Goal: Task Accomplishment & Management: Manage account settings

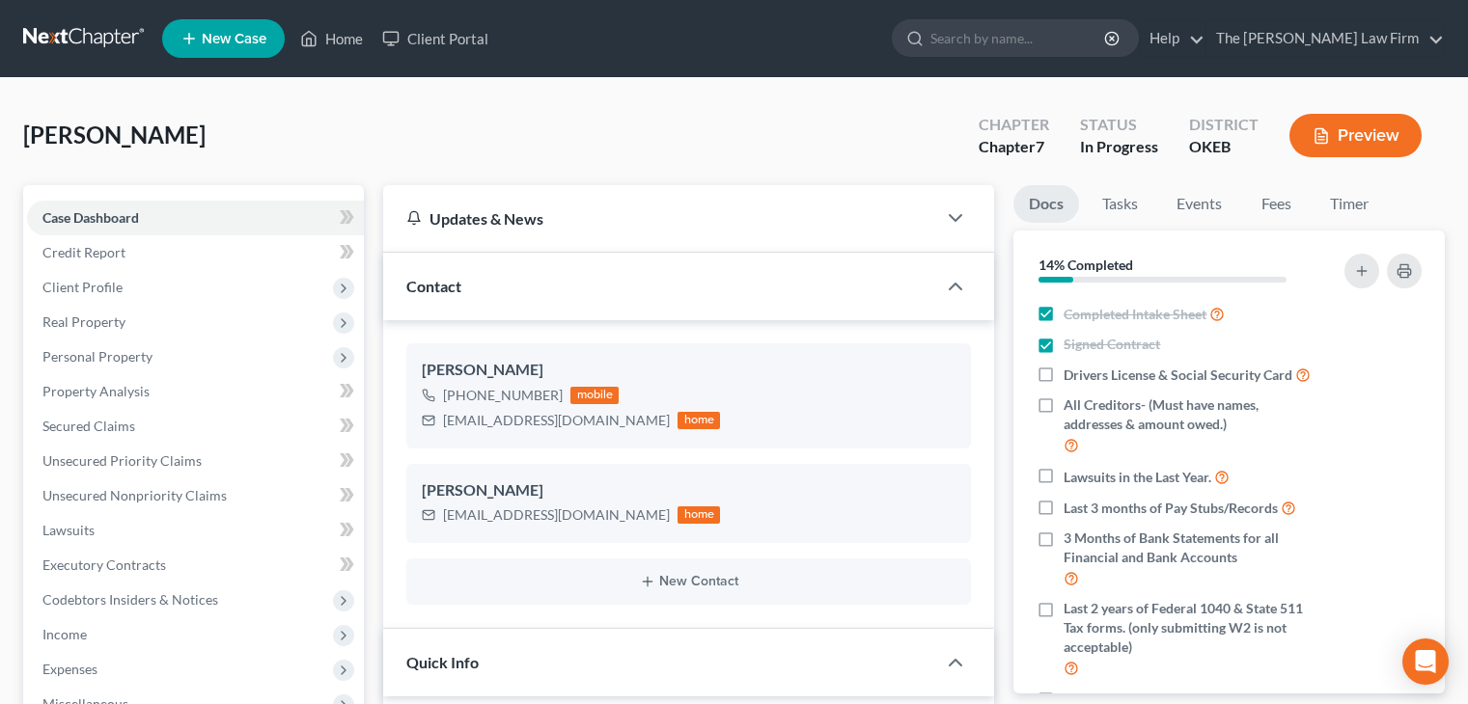
select select "4"
click at [338, 42] on link "Home" at bounding box center [331, 38] width 82 height 35
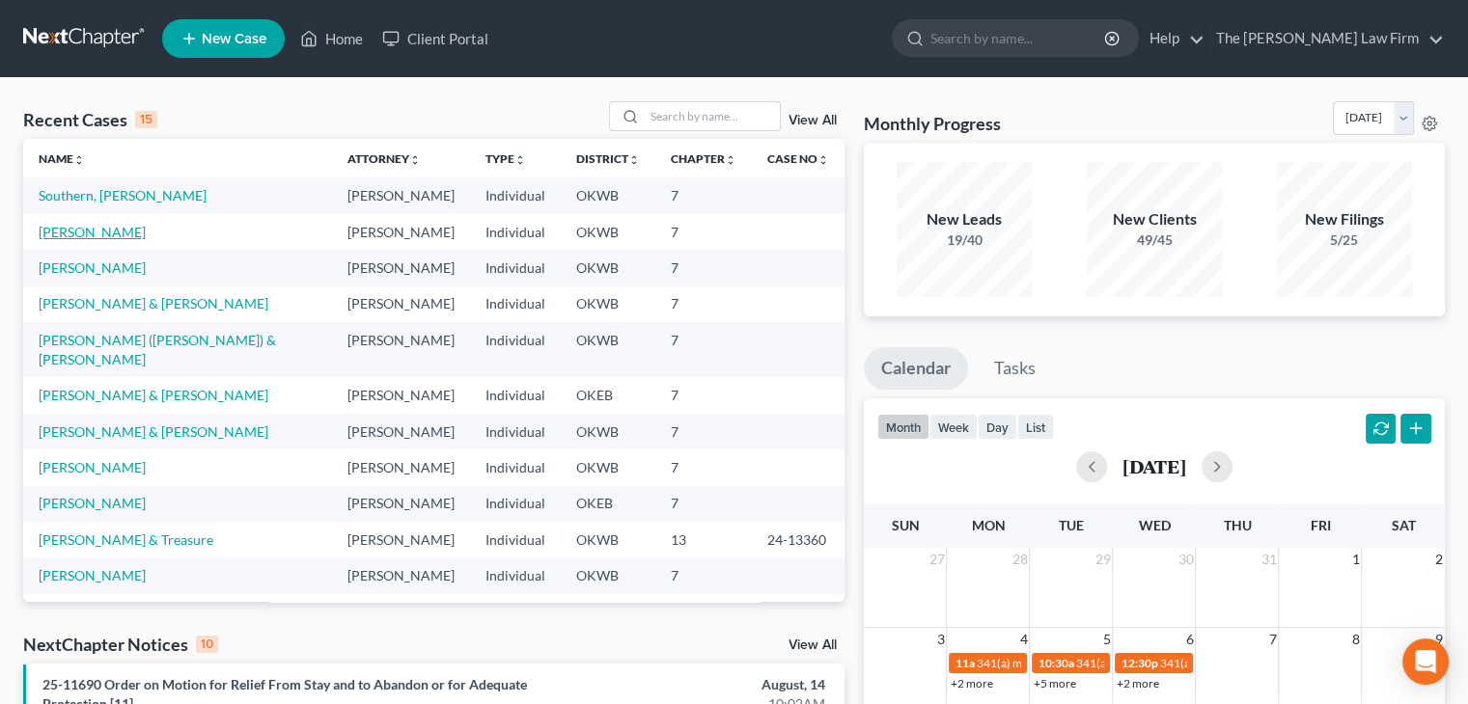
click at [77, 237] on link "[PERSON_NAME]" at bounding box center [92, 232] width 107 height 16
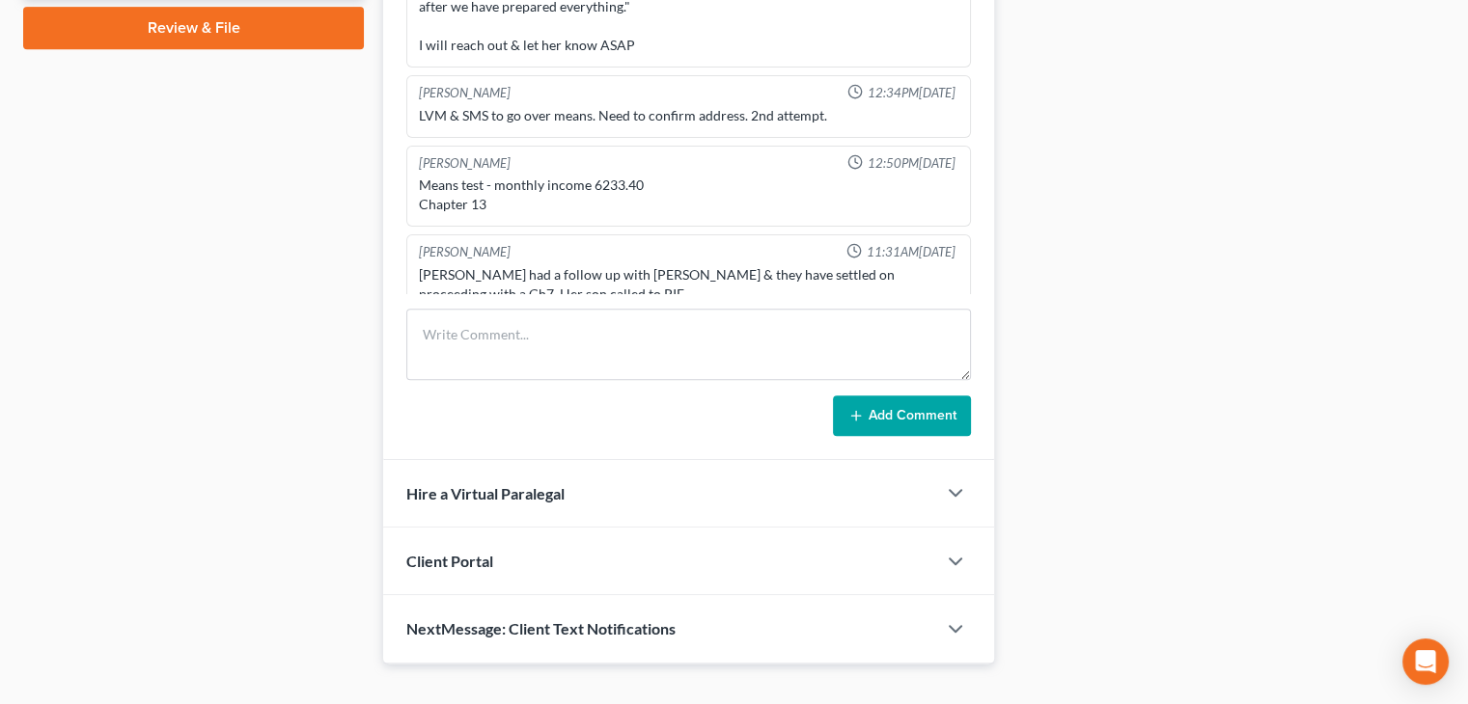
scroll to position [931, 0]
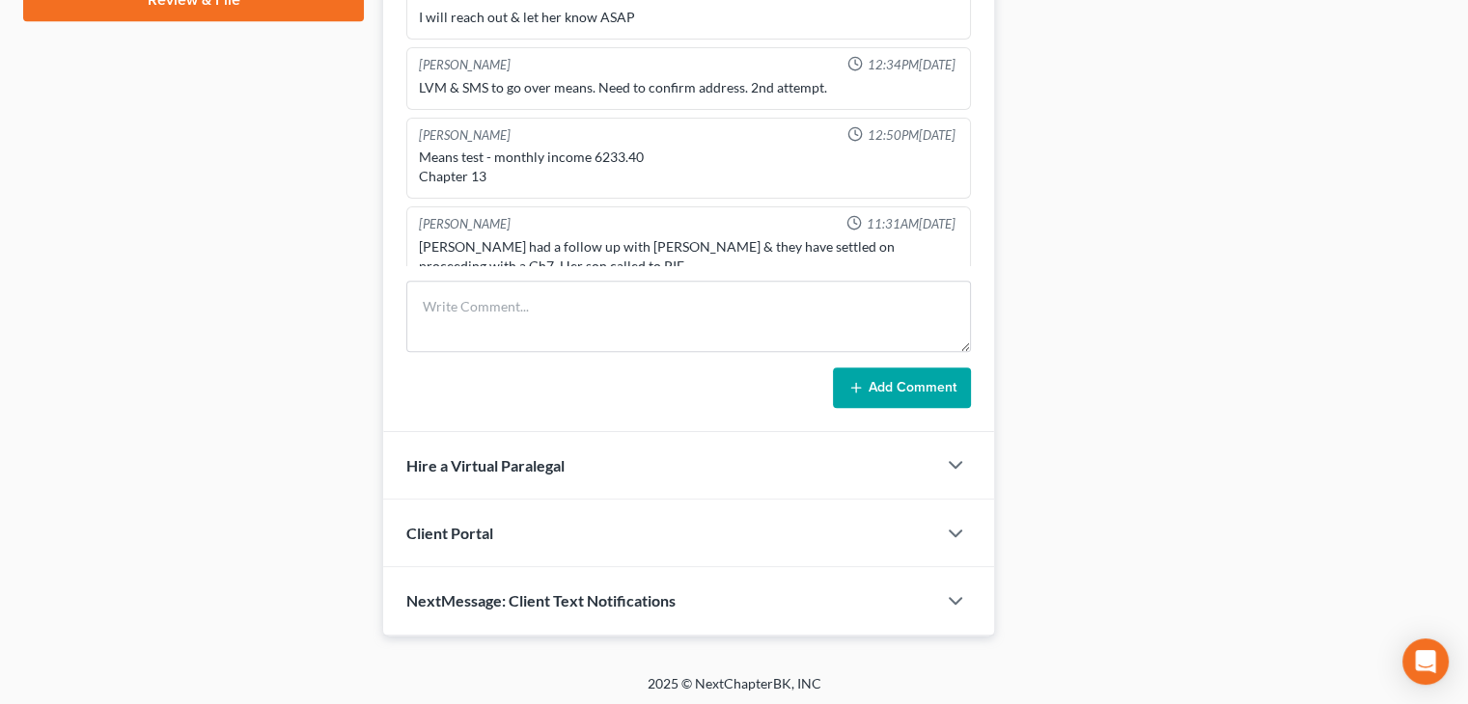
drag, startPoint x: 328, startPoint y: 364, endPoint x: 224, endPoint y: 395, distance: 108.7
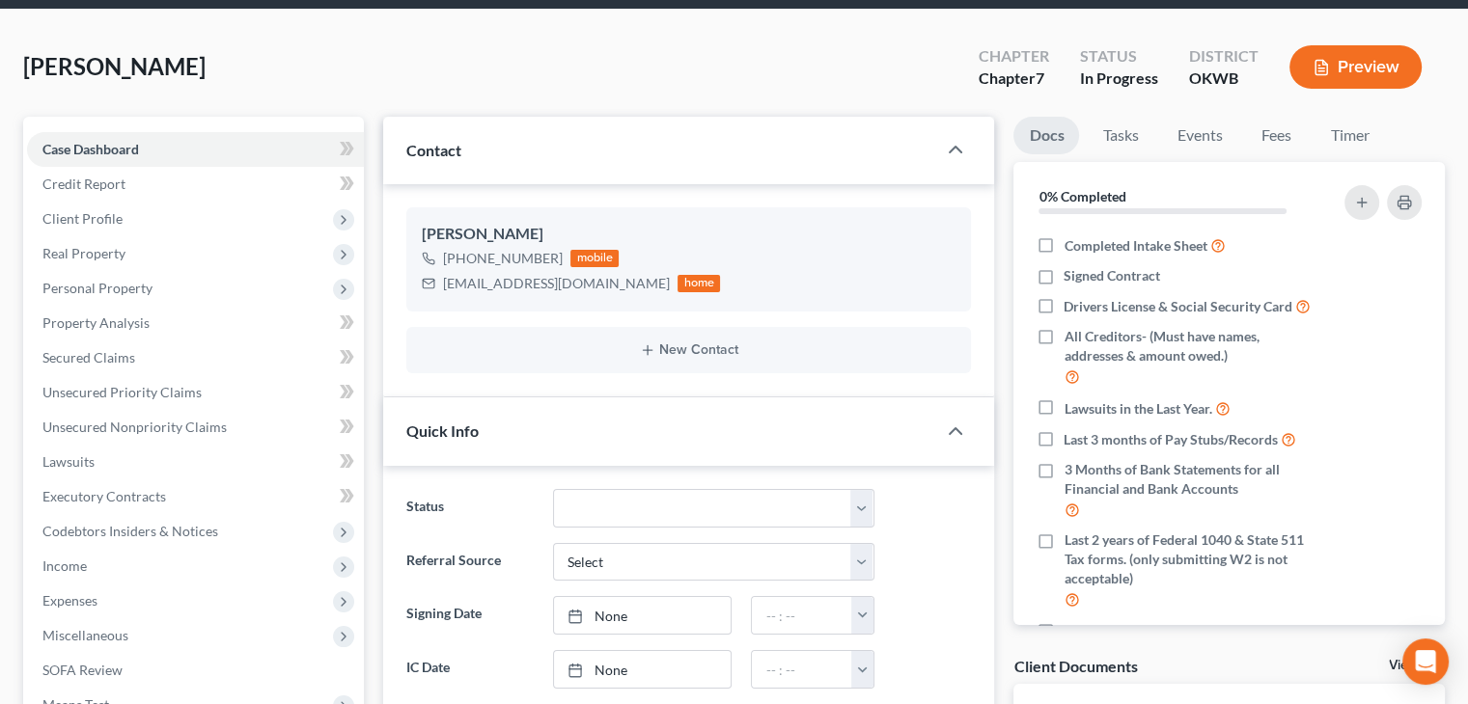
scroll to position [0, 0]
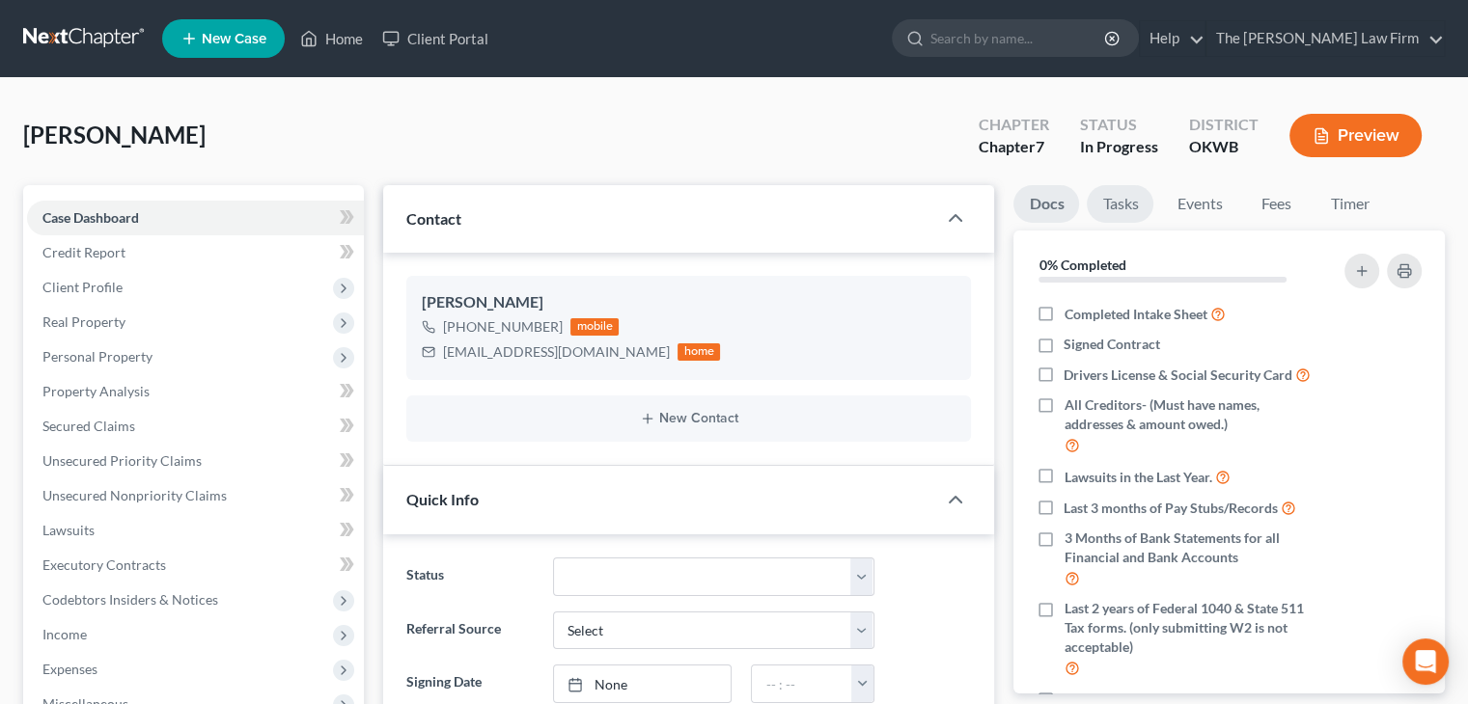
click at [1119, 206] on link "Tasks" at bounding box center [1119, 204] width 67 height 38
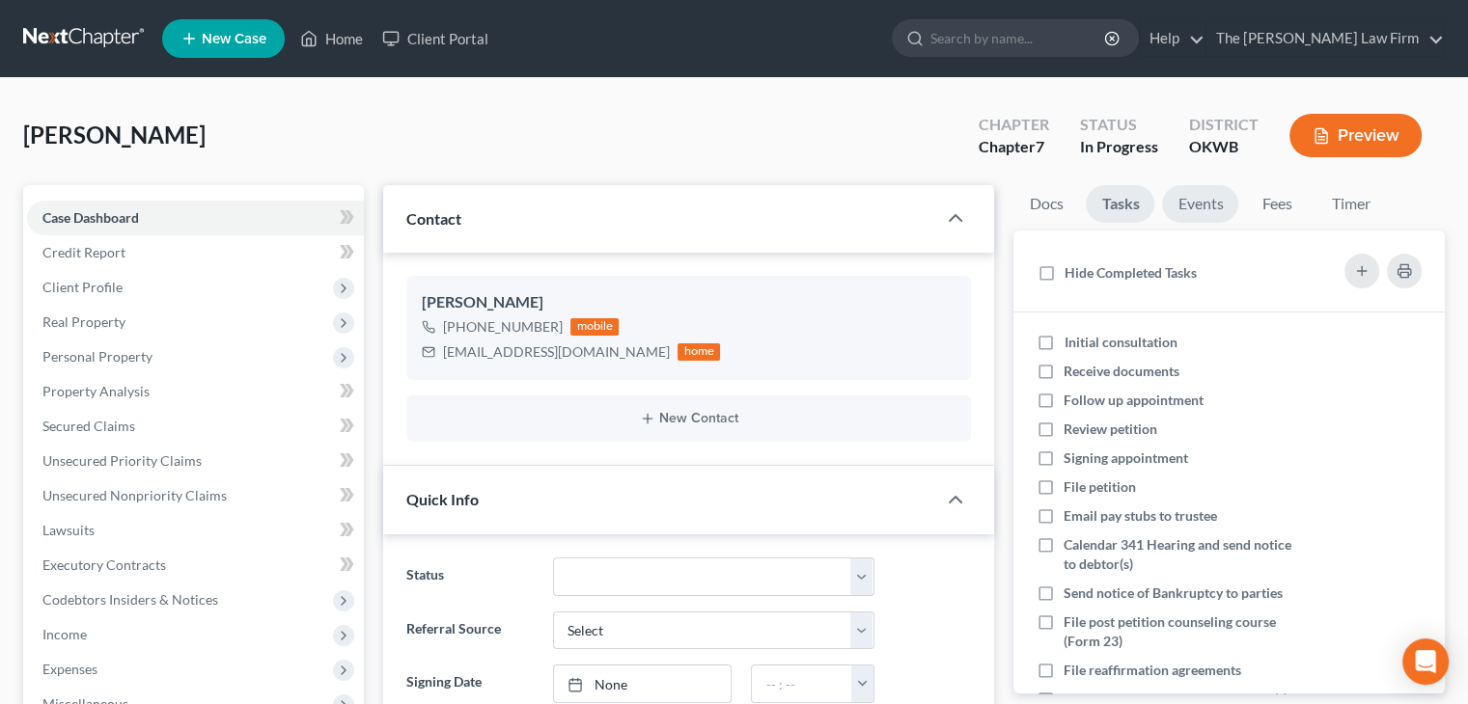
click at [1214, 206] on link "Events" at bounding box center [1200, 204] width 76 height 38
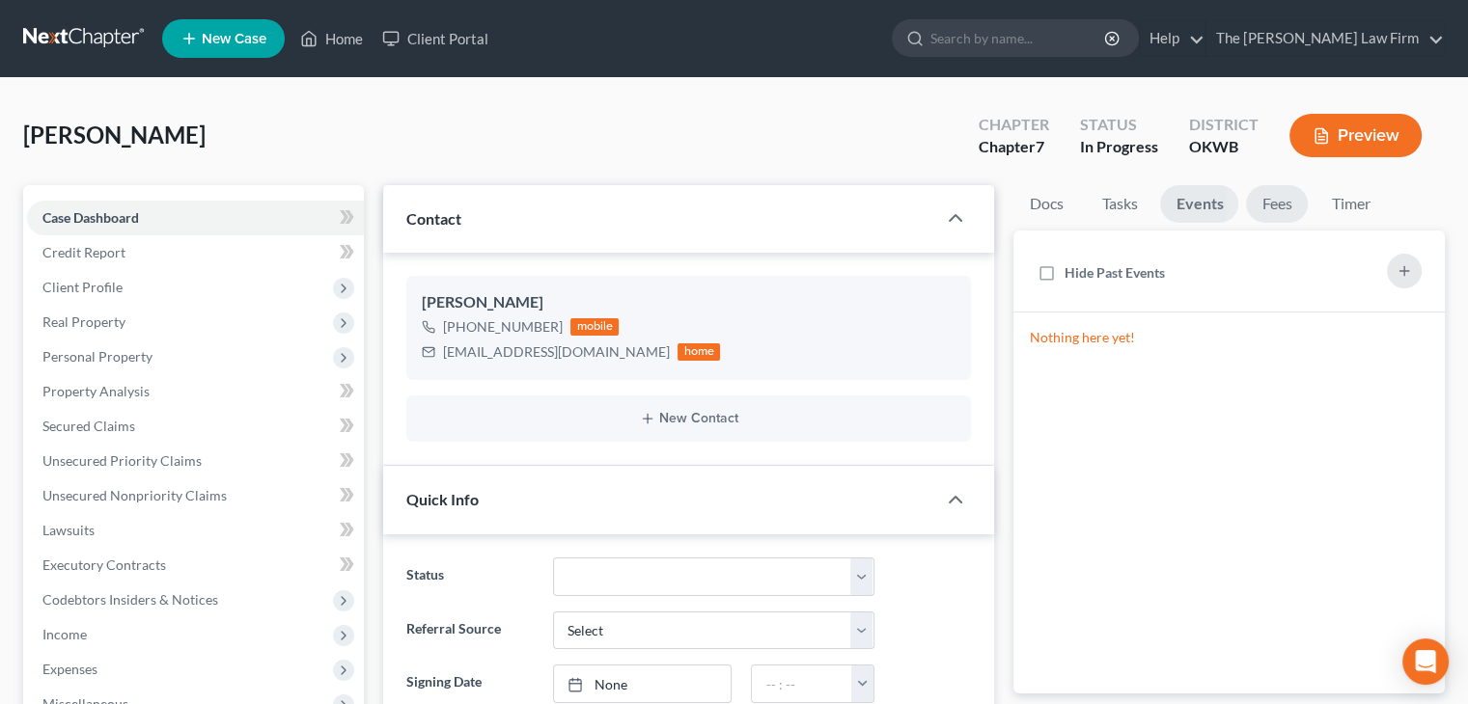
click at [1274, 207] on link "Fees" at bounding box center [1277, 204] width 62 height 38
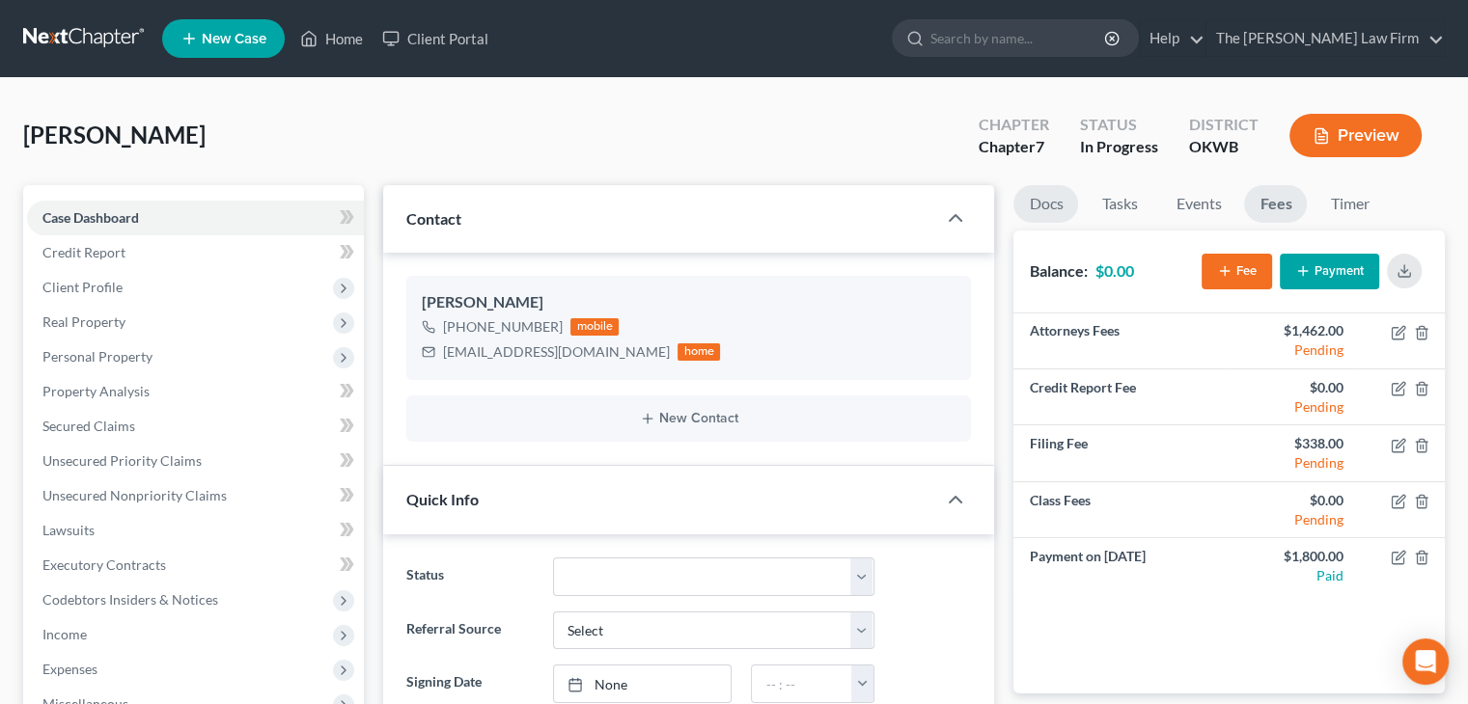
click at [1063, 210] on link "Docs" at bounding box center [1045, 204] width 65 height 38
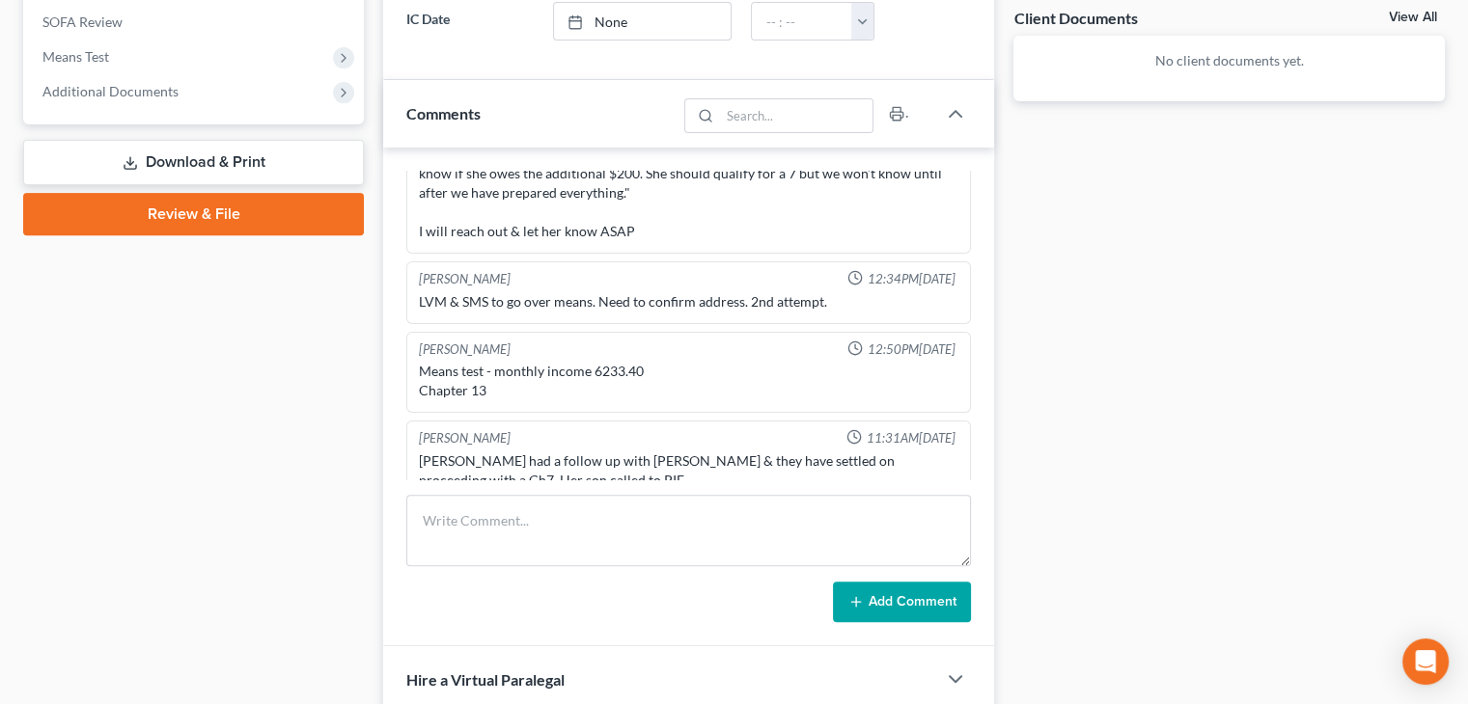
scroll to position [931, 0]
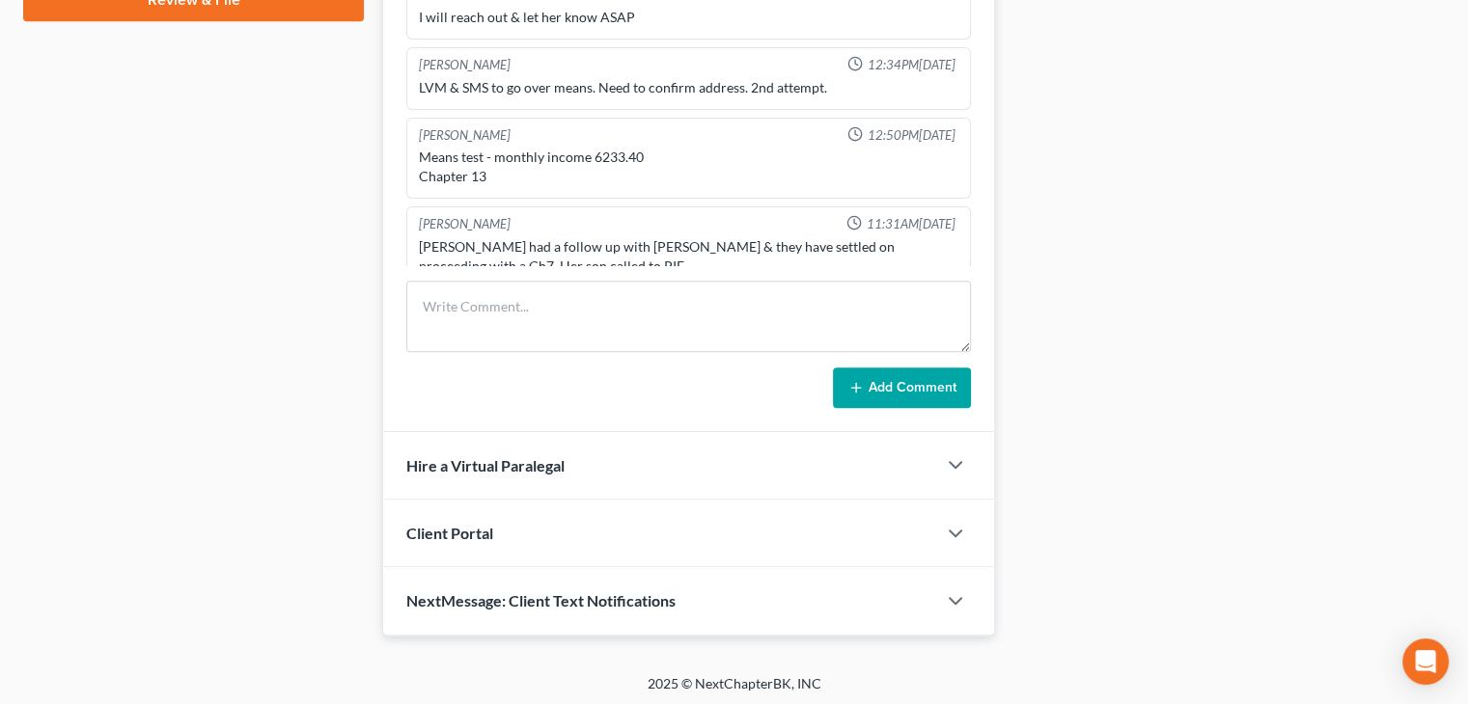
click at [940, 531] on div "Client Portal" at bounding box center [688, 534] width 611 height 68
click at [957, 527] on icon "button" at bounding box center [955, 533] width 23 height 23
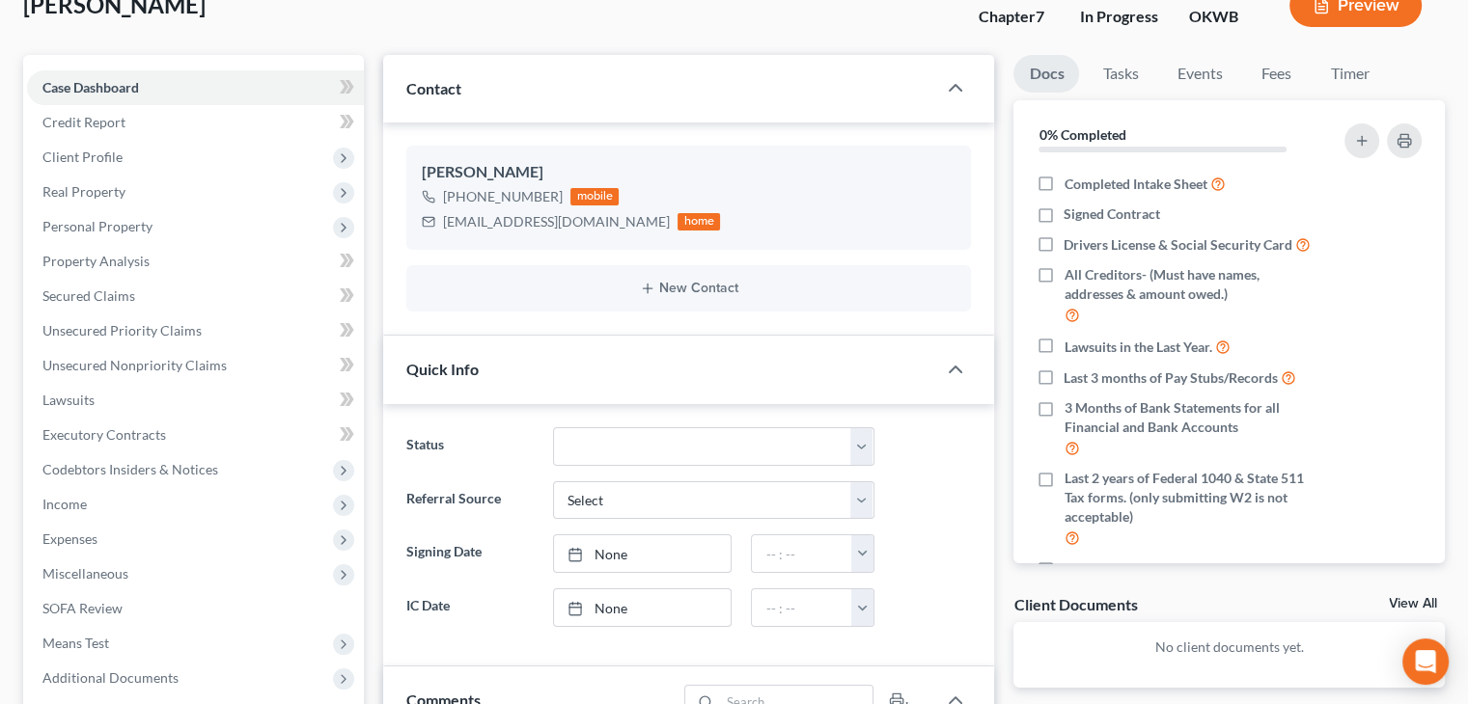
scroll to position [0, 0]
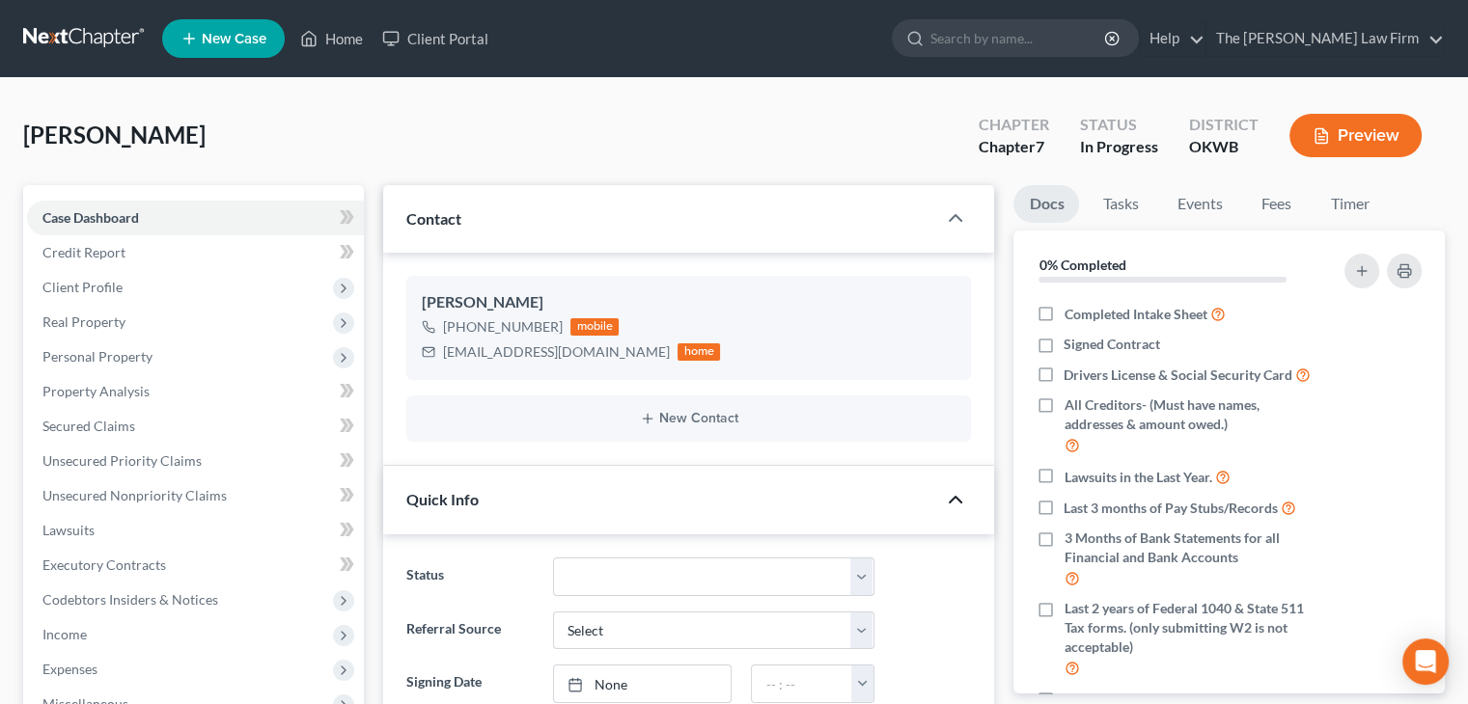
drag, startPoint x: 962, startPoint y: 510, endPoint x: 948, endPoint y: 508, distance: 13.8
click at [960, 513] on div at bounding box center [965, 499] width 58 height 39
drag, startPoint x: 947, startPoint y: 503, endPoint x: 938, endPoint y: 511, distance: 13.0
click at [947, 508] on icon "button" at bounding box center [955, 499] width 23 height 23
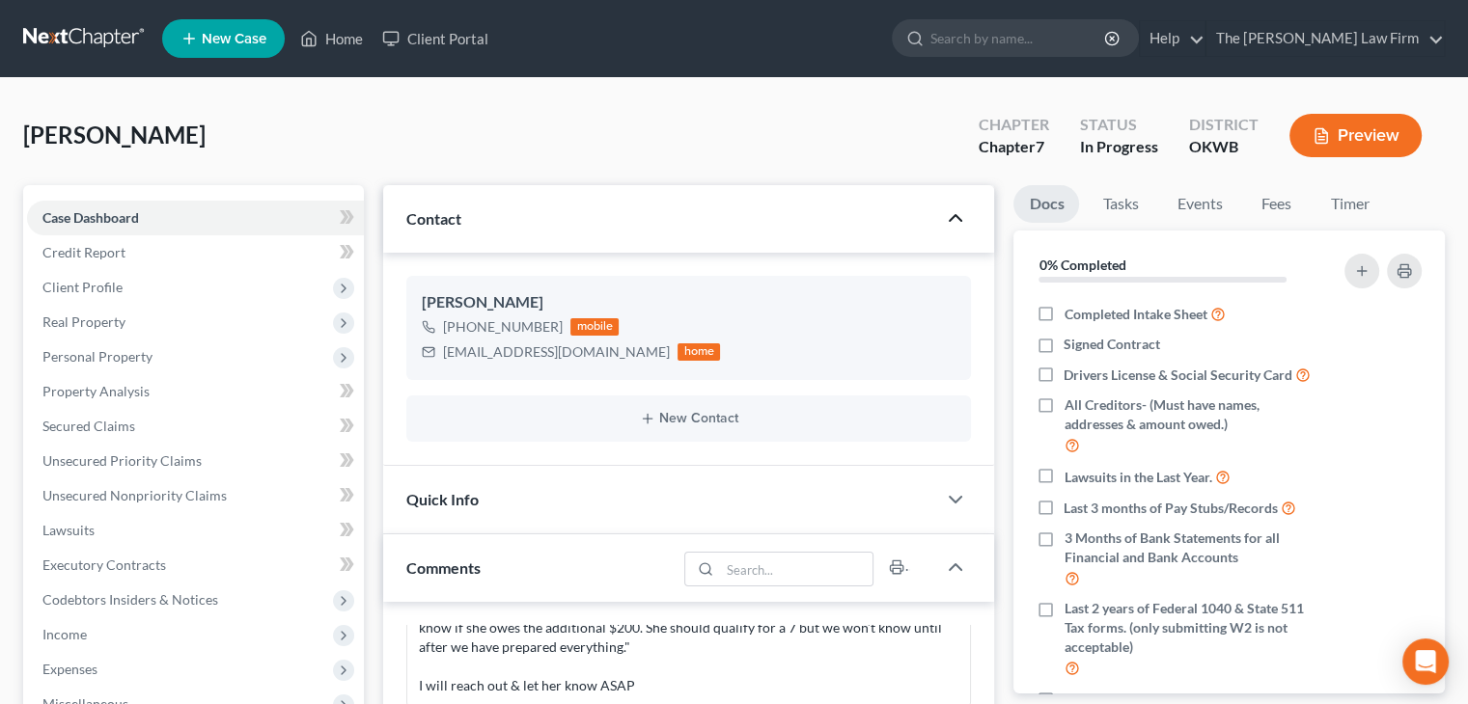
click at [959, 227] on icon "button" at bounding box center [955, 217] width 23 height 23
